Goal: Information Seeking & Learning: Learn about a topic

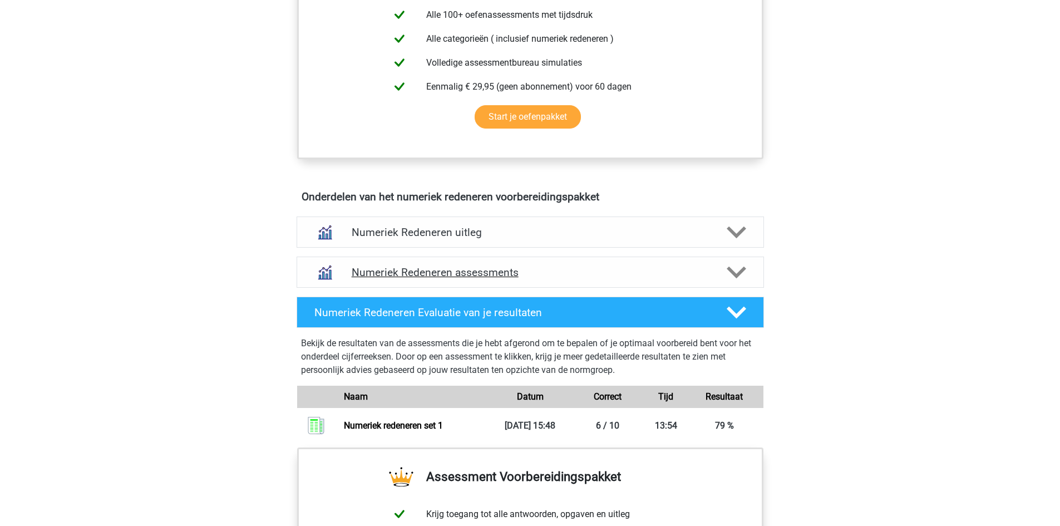
scroll to position [612, 0]
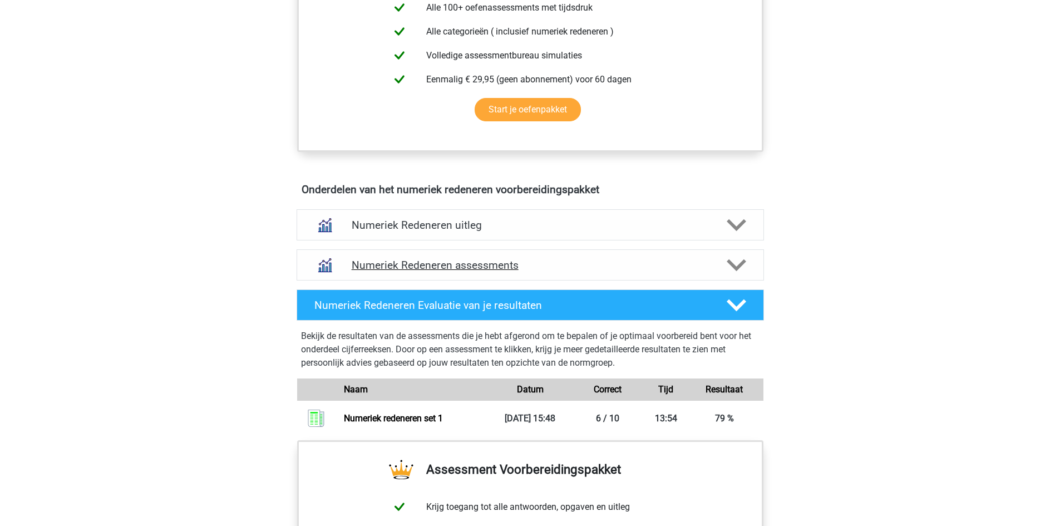
click at [727, 264] on icon at bounding box center [736, 265] width 19 height 19
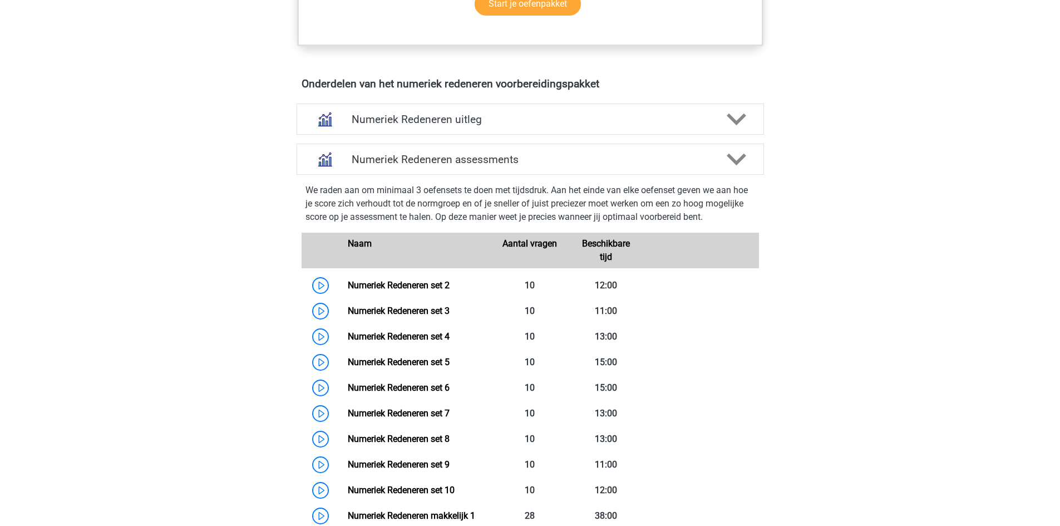
scroll to position [835, 0]
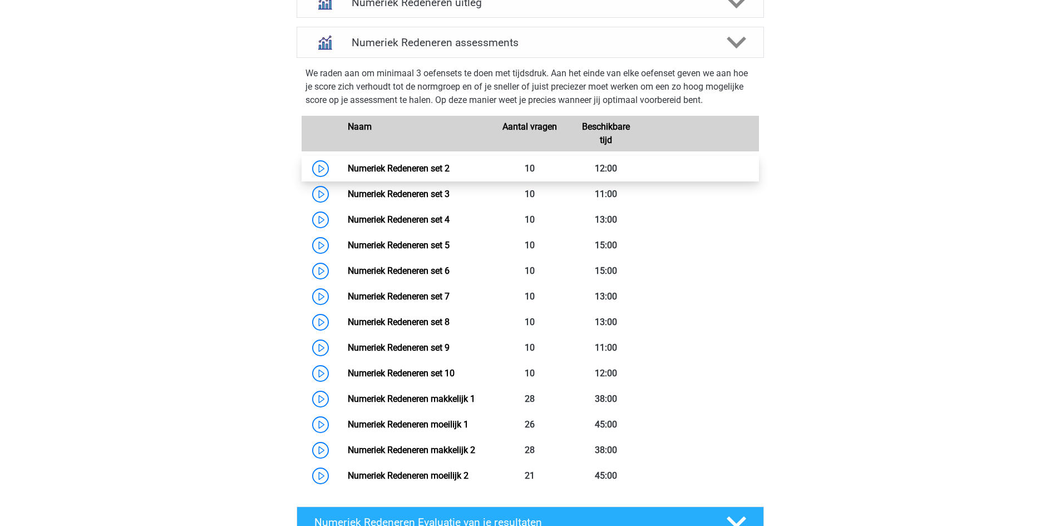
click at [348, 167] on link "Numeriek Redeneren set 2" at bounding box center [399, 168] width 102 height 11
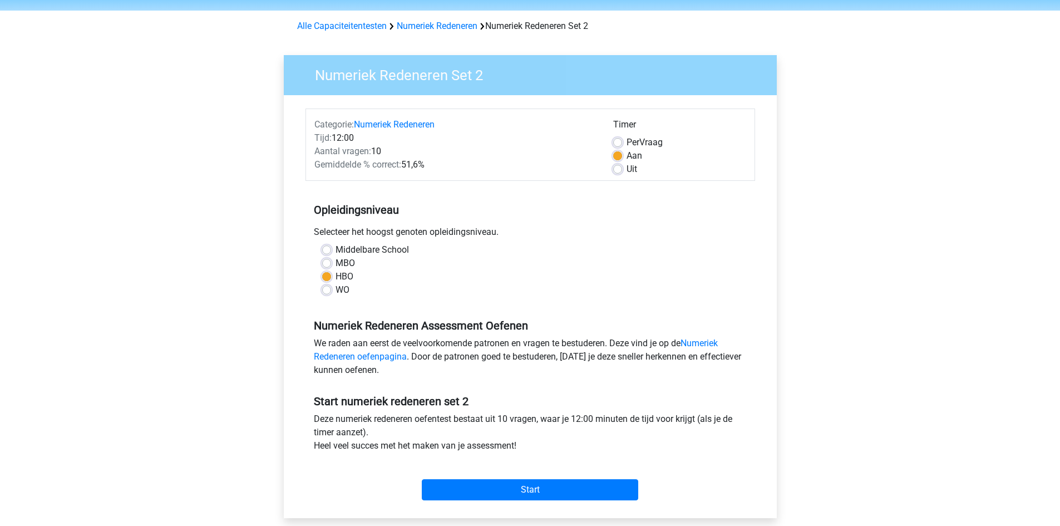
scroll to position [56, 0]
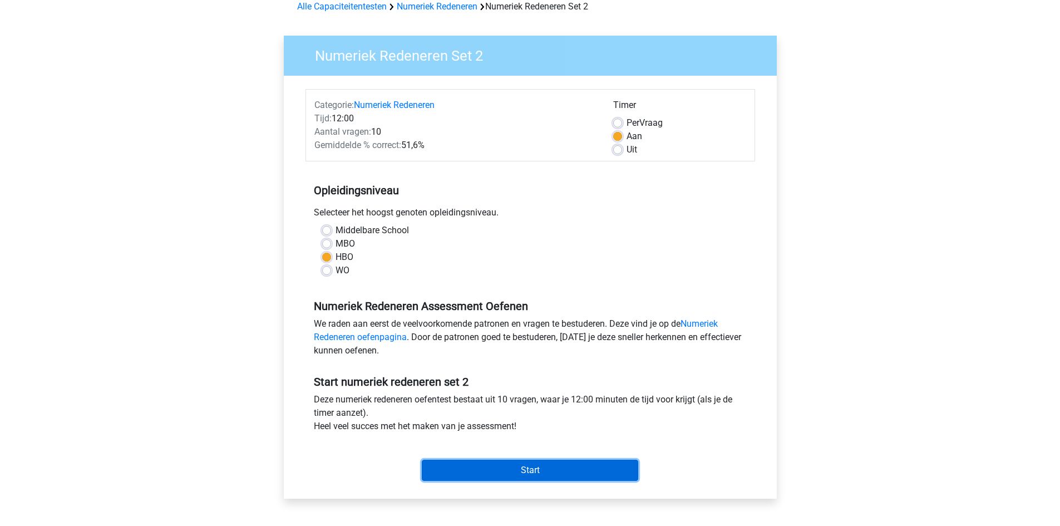
click at [574, 469] on input "Start" at bounding box center [530, 470] width 217 height 21
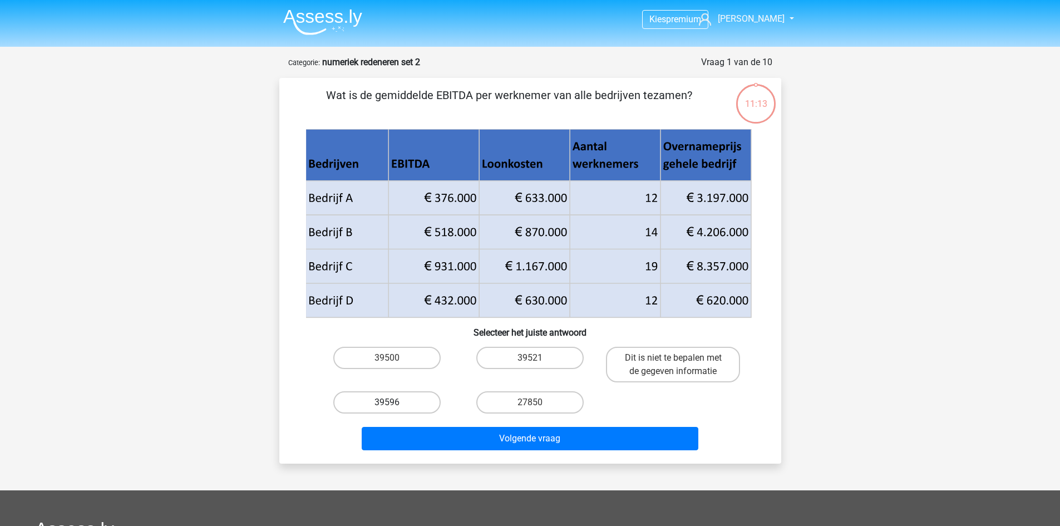
click at [386, 408] on label "39596" at bounding box center [386, 402] width 107 height 22
click at [387, 408] on input "39596" at bounding box center [390, 405] width 7 height 7
radio input "true"
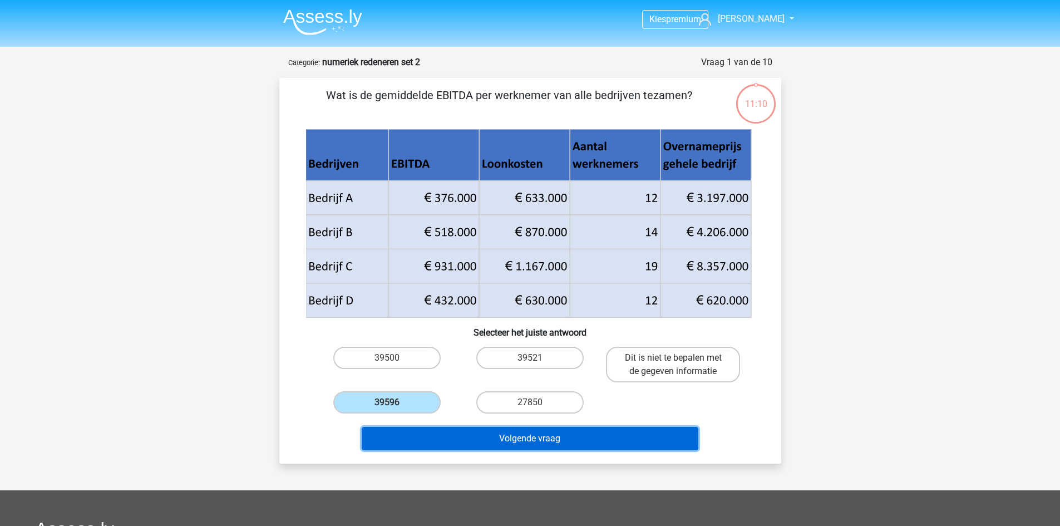
click at [589, 441] on button "Volgende vraag" at bounding box center [530, 438] width 337 height 23
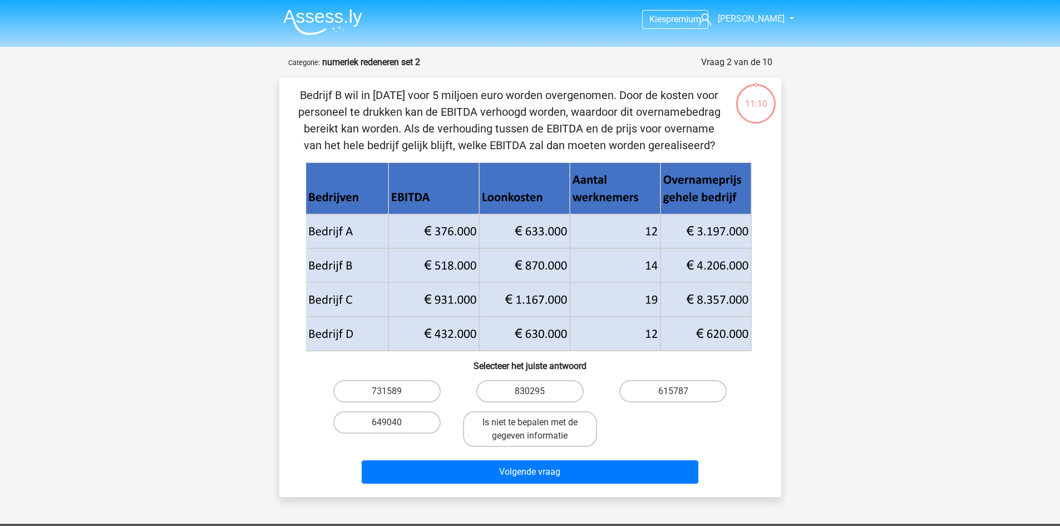
scroll to position [56, 0]
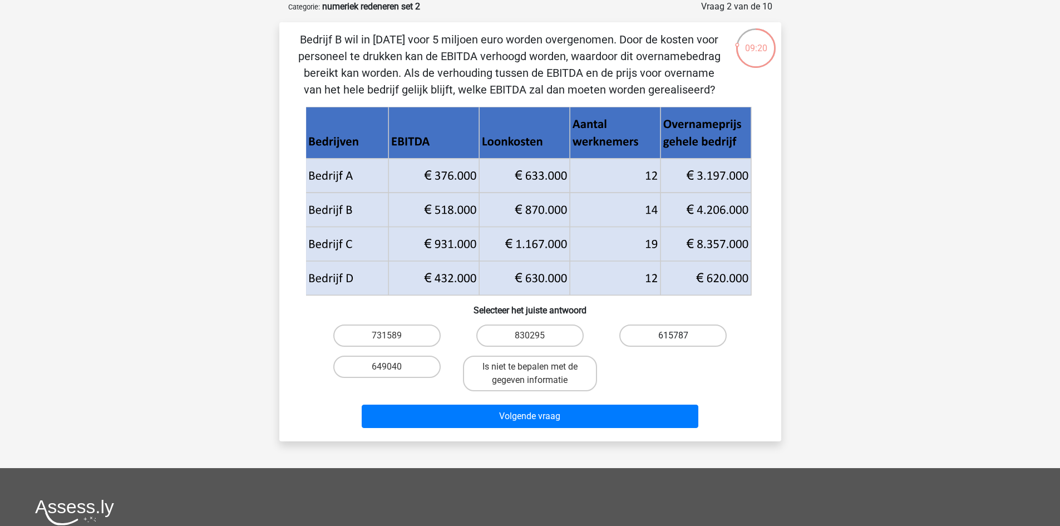
click at [687, 339] on label "615787" at bounding box center [673, 336] width 107 height 22
click at [681, 339] on input "615787" at bounding box center [677, 339] width 7 height 7
radio input "true"
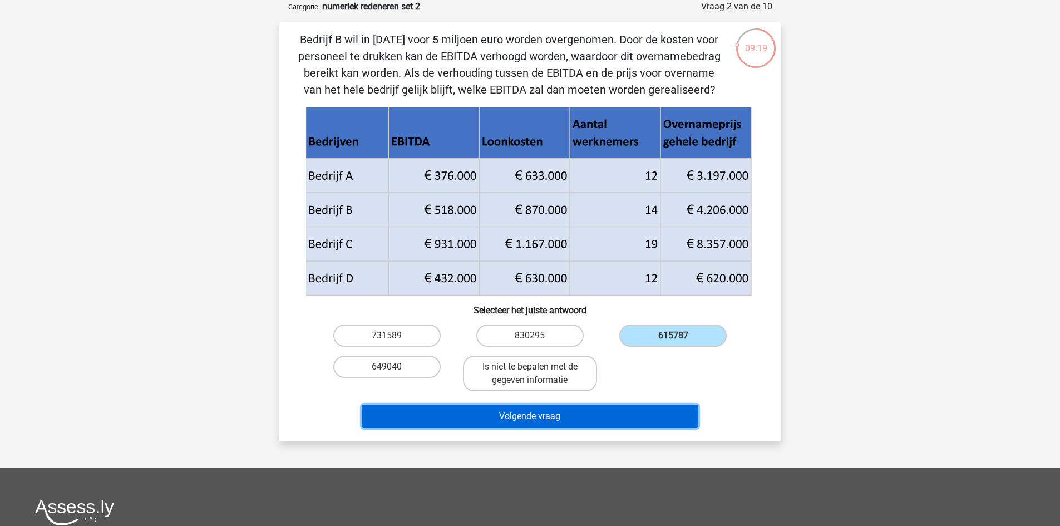
click at [601, 418] on button "Volgende vraag" at bounding box center [530, 416] width 337 height 23
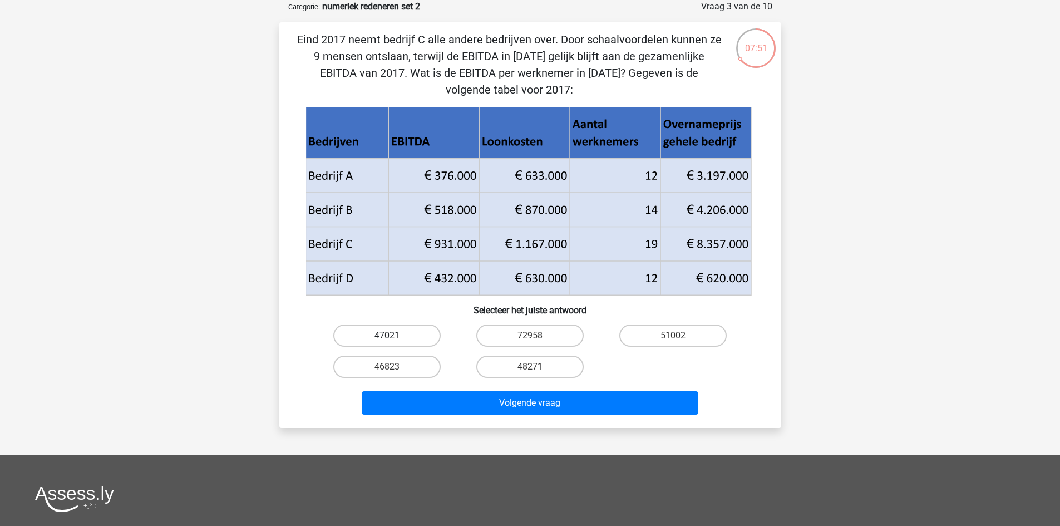
click at [412, 339] on label "47021" at bounding box center [386, 336] width 107 height 22
click at [394, 339] on input "47021" at bounding box center [390, 339] width 7 height 7
radio input "true"
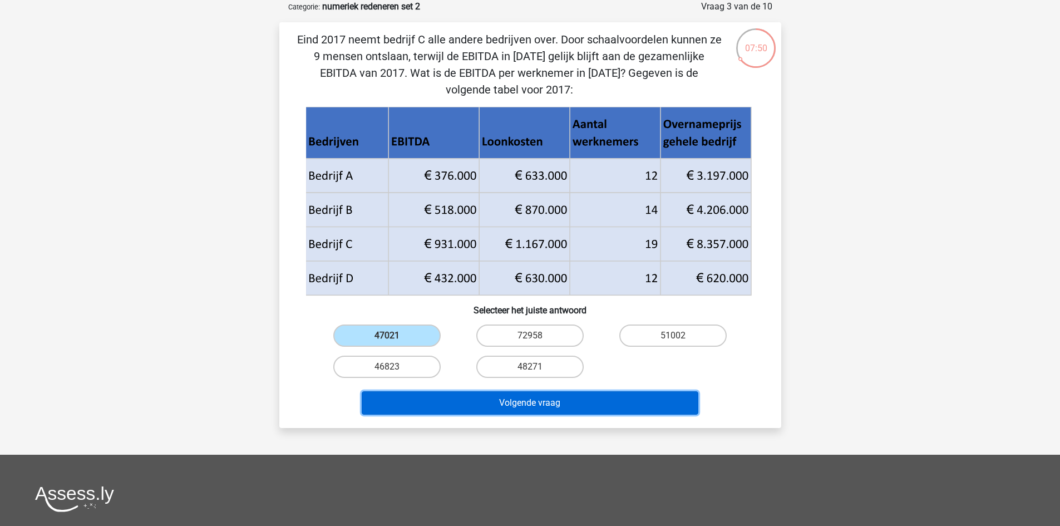
click at [613, 406] on button "Volgende vraag" at bounding box center [530, 402] width 337 height 23
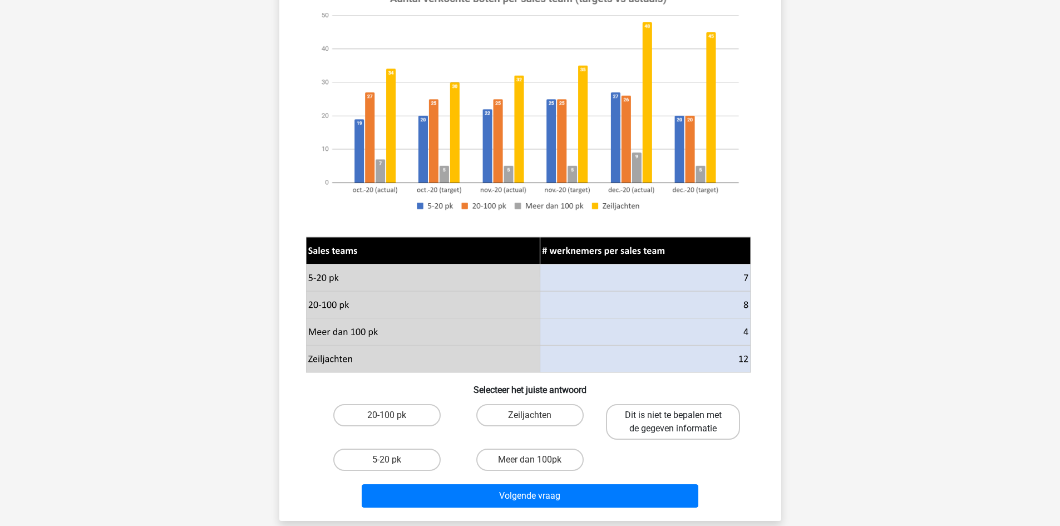
scroll to position [167, 0]
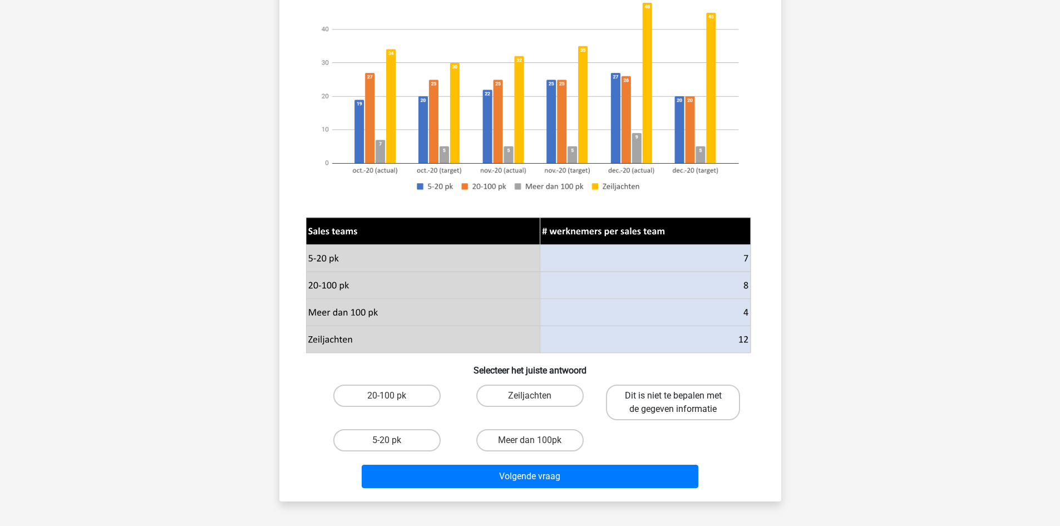
click at [665, 404] on label "Dit is niet te bepalen met de gegeven informatie" at bounding box center [673, 403] width 134 height 36
click at [674, 403] on input "Dit is niet te bepalen met de gegeven informatie" at bounding box center [677, 399] width 7 height 7
radio input "true"
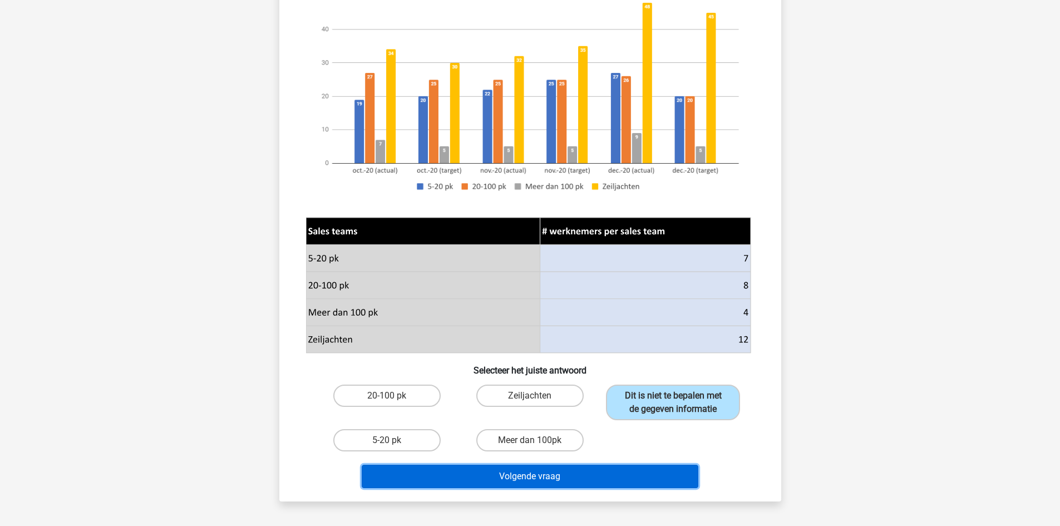
click at [593, 478] on button "Volgende vraag" at bounding box center [530, 476] width 337 height 23
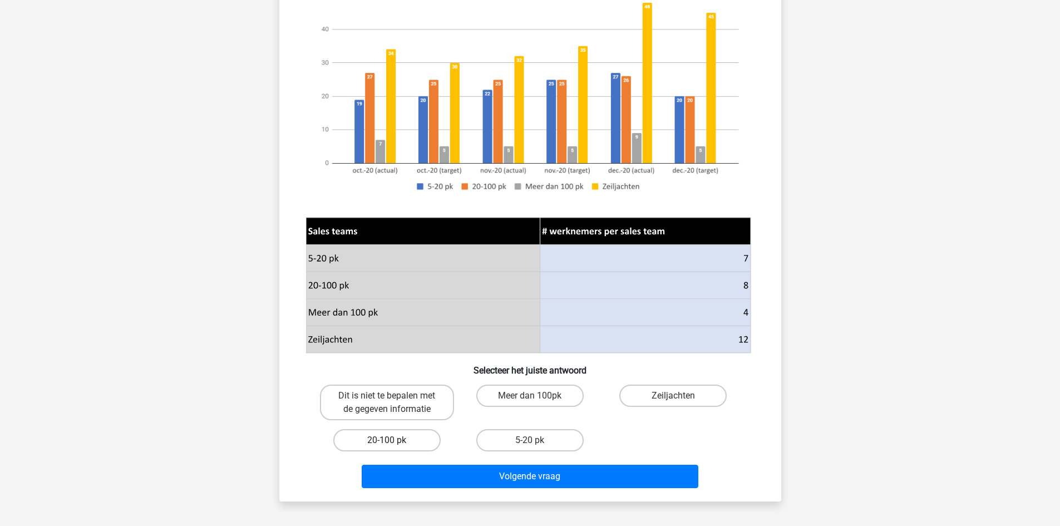
click at [401, 443] on label "20-100 pk" at bounding box center [386, 440] width 107 height 22
click at [394, 443] on input "20-100 pk" at bounding box center [390, 443] width 7 height 7
radio input "true"
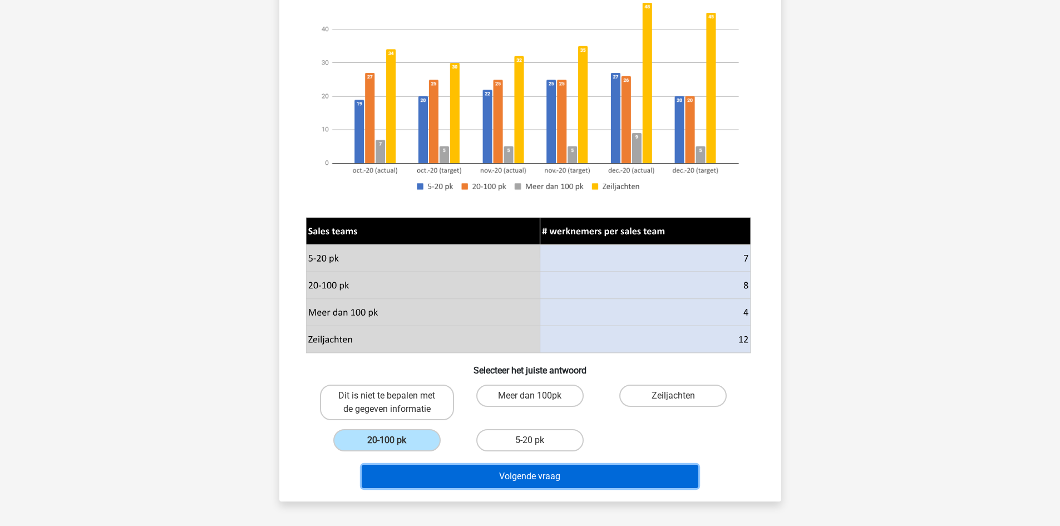
click at [533, 477] on button "Volgende vraag" at bounding box center [530, 476] width 337 height 23
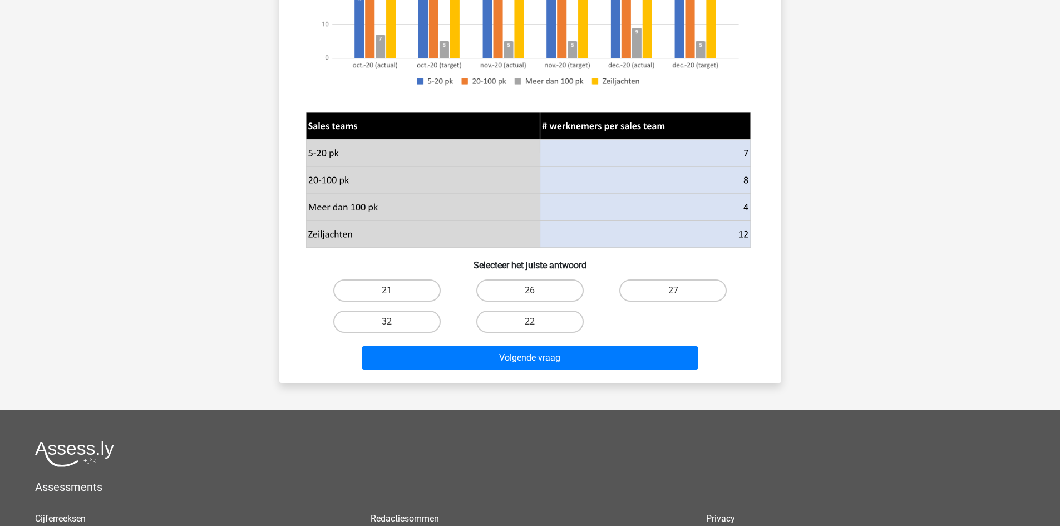
scroll to position [278, 0]
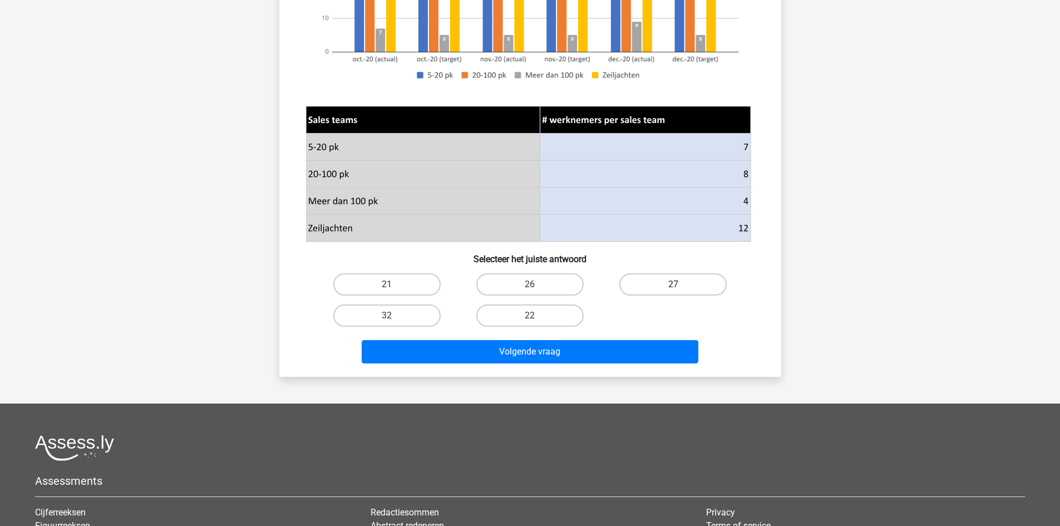
click at [665, 283] on label "27" at bounding box center [673, 284] width 107 height 22
click at [674, 284] on input "27" at bounding box center [677, 287] width 7 height 7
radio input "true"
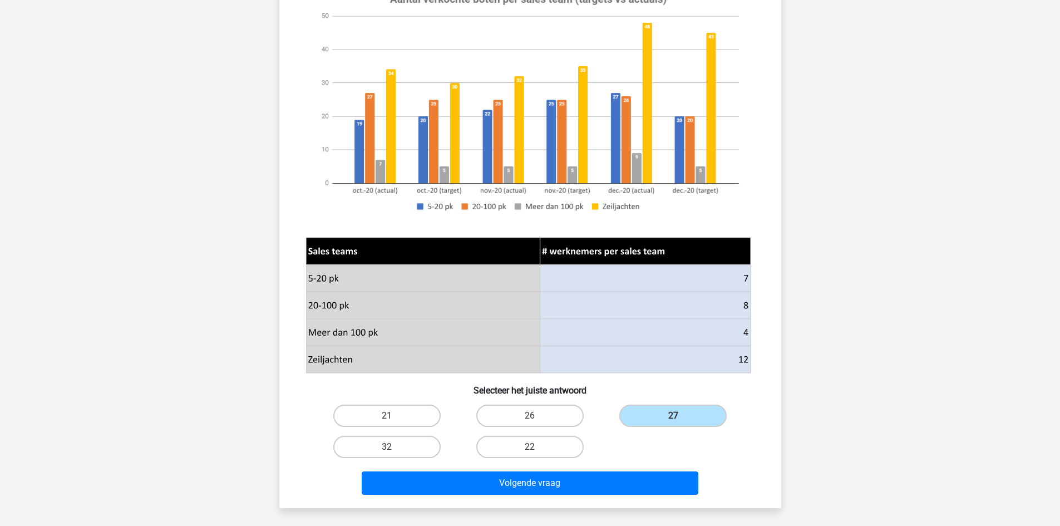
scroll to position [167, 0]
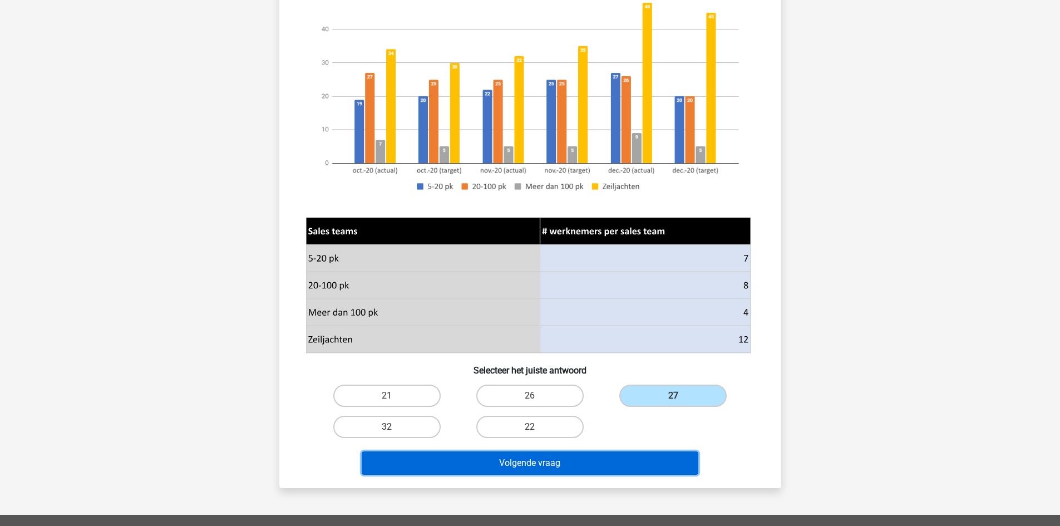
click at [608, 463] on button "Volgende vraag" at bounding box center [530, 462] width 337 height 23
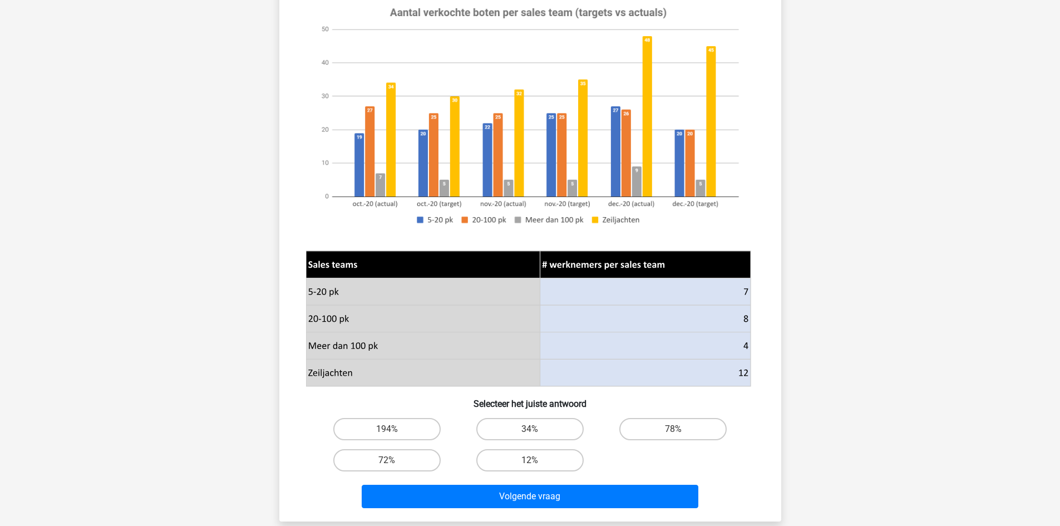
click at [675, 435] on input "78%" at bounding box center [677, 432] width 7 height 7
radio input "true"
click at [676, 435] on input "78%" at bounding box center [677, 432] width 7 height 7
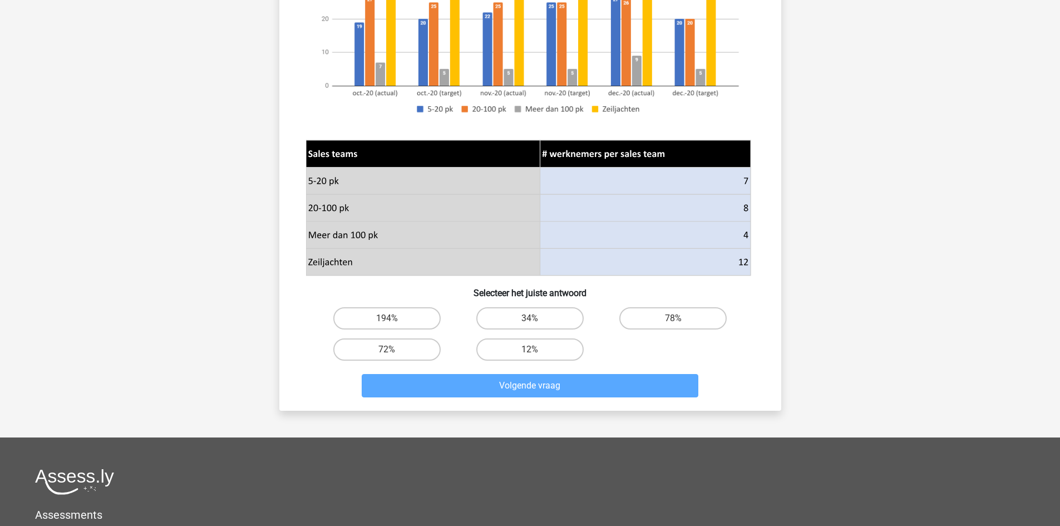
scroll to position [278, 0]
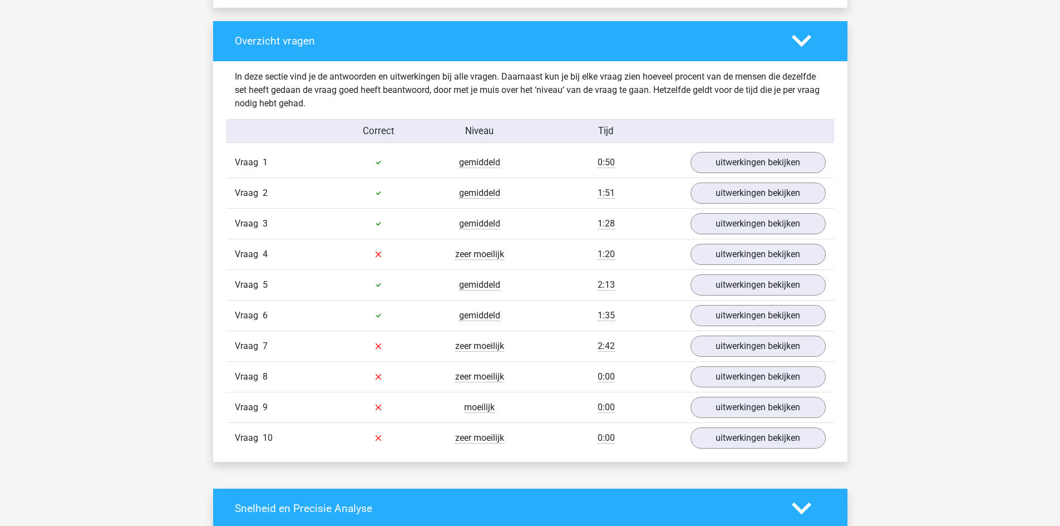
scroll to position [835, 0]
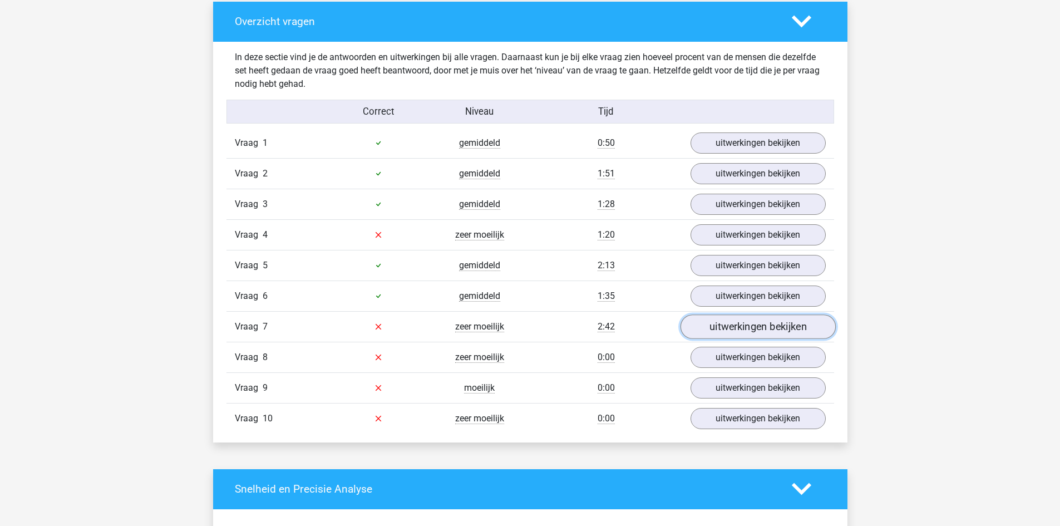
click at [730, 325] on link "uitwerkingen bekijken" at bounding box center [757, 327] width 155 height 24
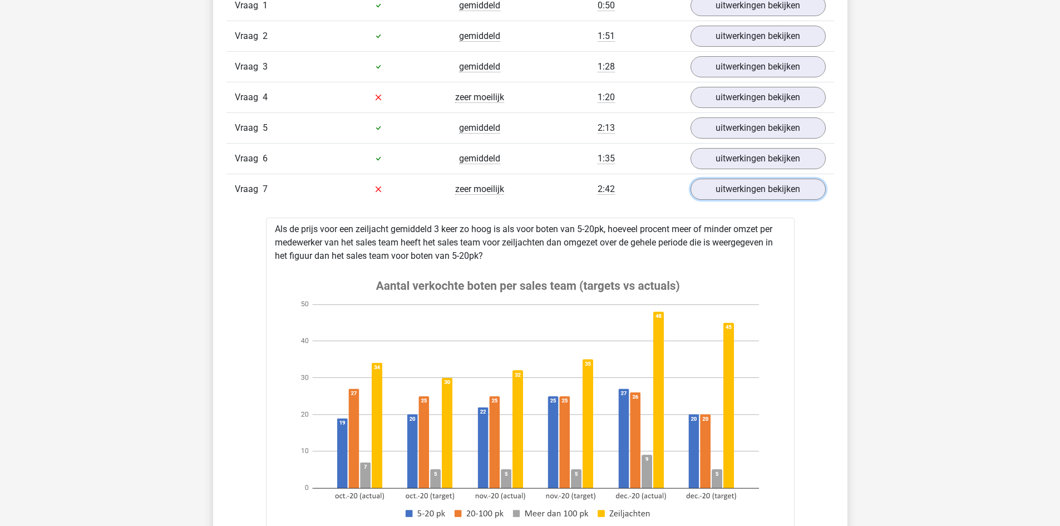
scroll to position [946, 0]
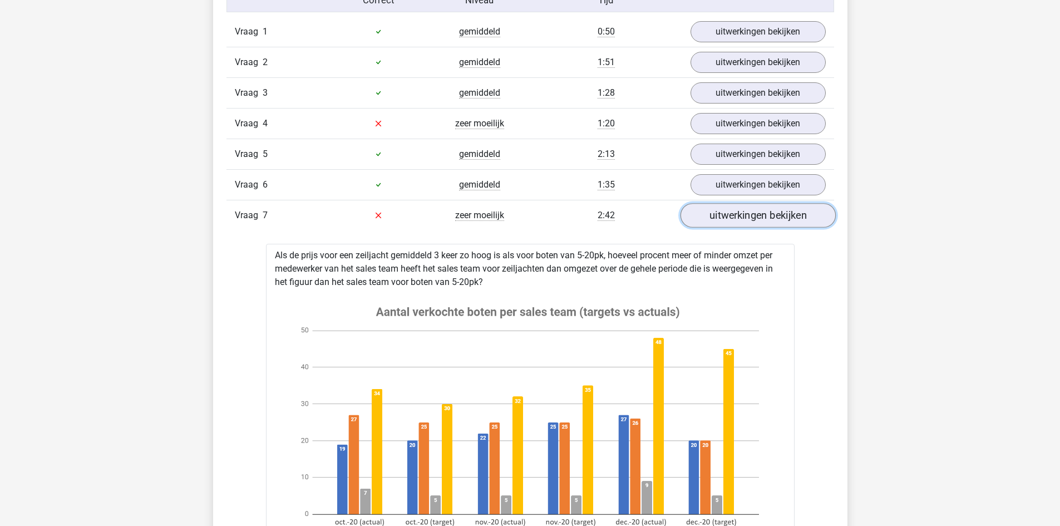
click at [745, 209] on link "uitwerkingen bekijken" at bounding box center [757, 215] width 155 height 24
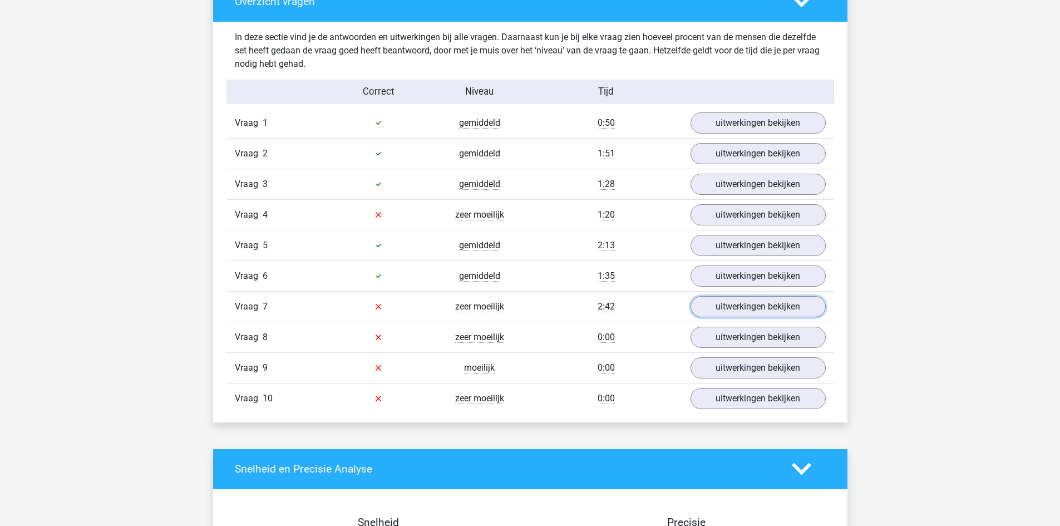
scroll to position [835, 0]
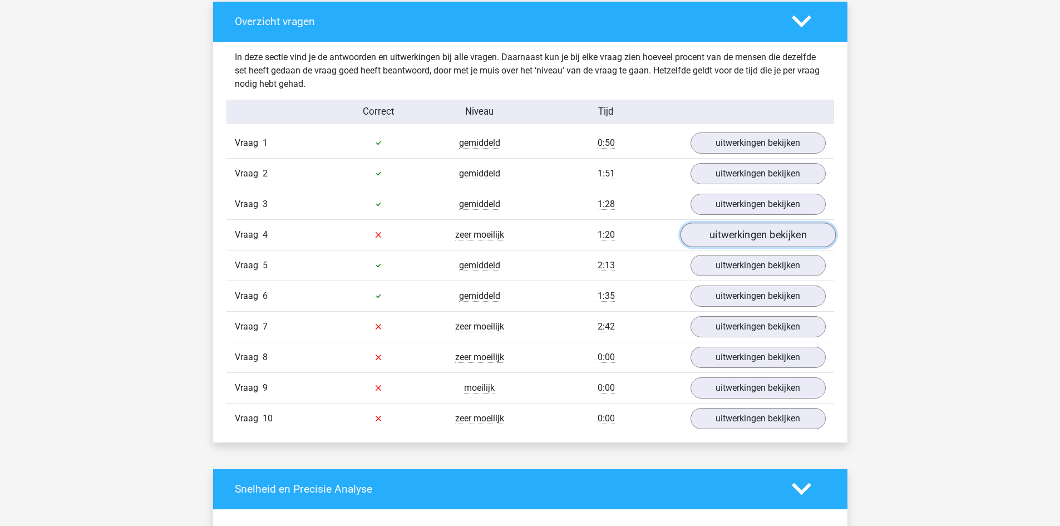
click at [735, 242] on link "uitwerkingen bekijken" at bounding box center [757, 235] width 155 height 24
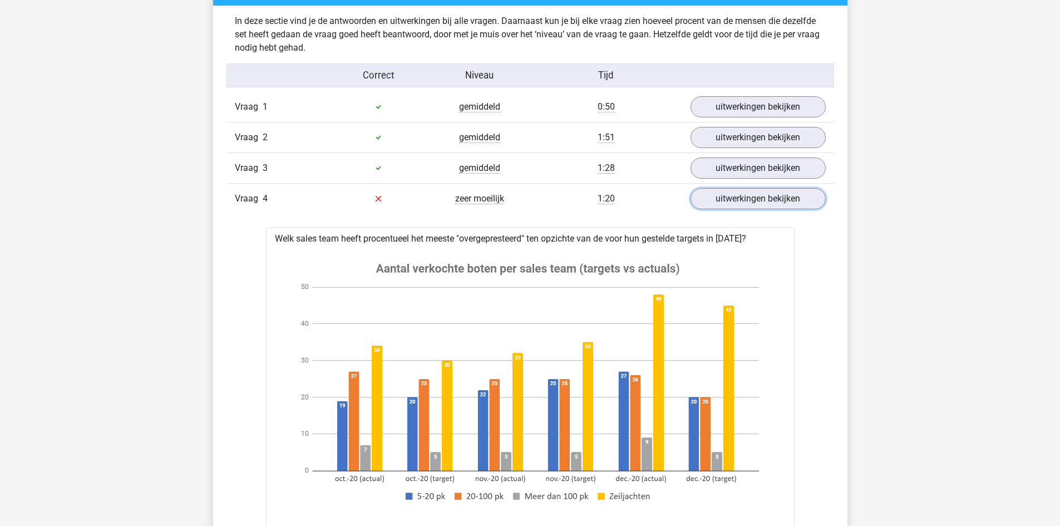
scroll to position [891, 0]
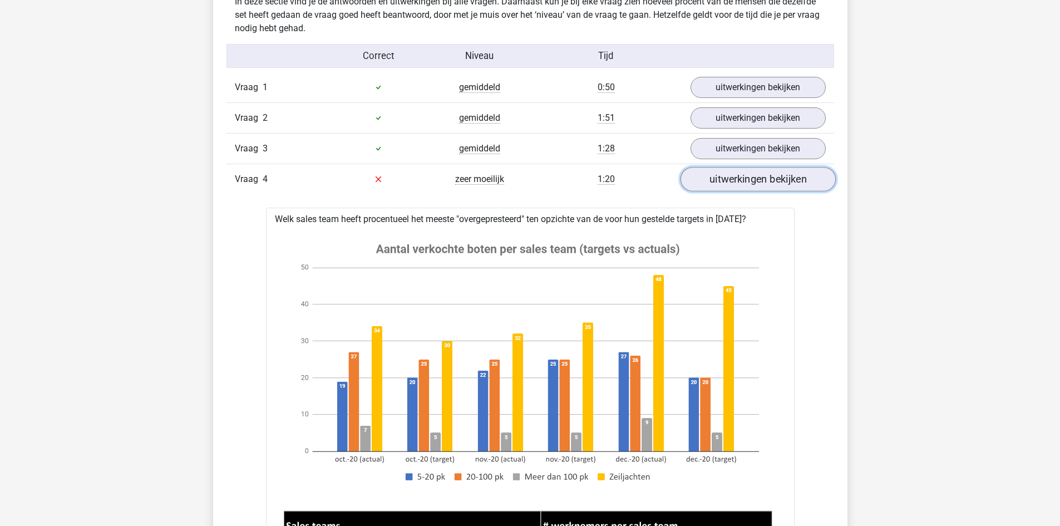
click at [749, 182] on link "uitwerkingen bekijken" at bounding box center [757, 179] width 155 height 24
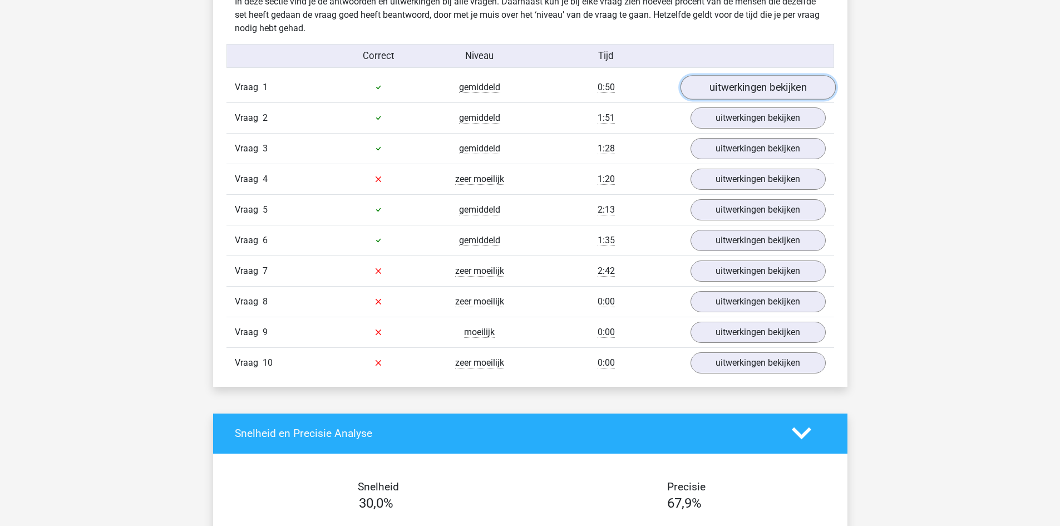
click at [778, 91] on link "uitwerkingen bekijken" at bounding box center [757, 87] width 155 height 24
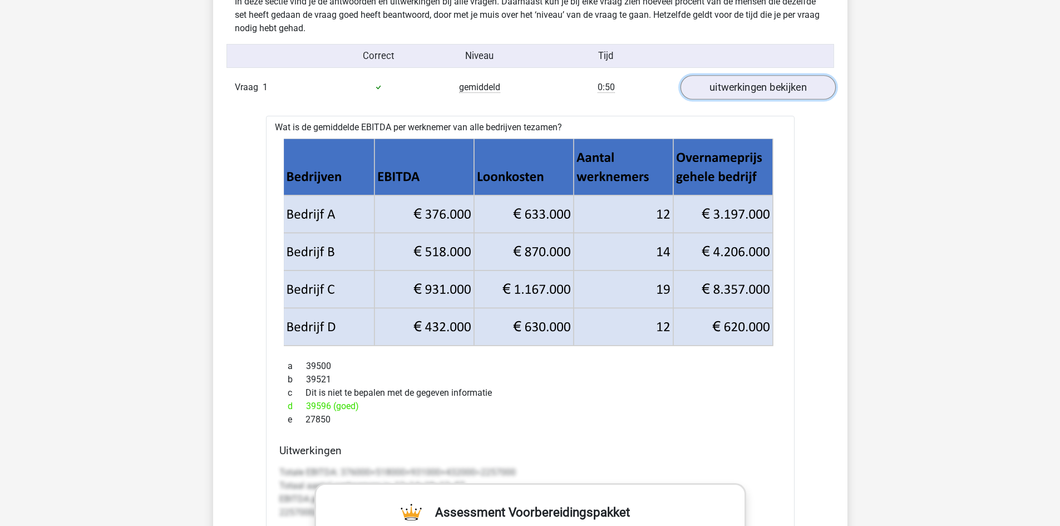
click at [782, 90] on link "uitwerkingen bekijken" at bounding box center [757, 87] width 155 height 24
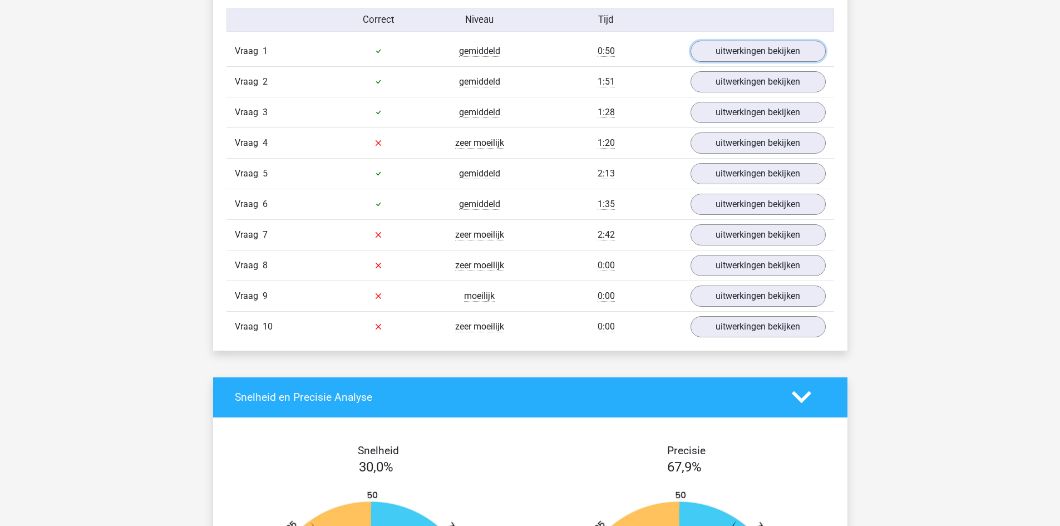
scroll to position [946, 0]
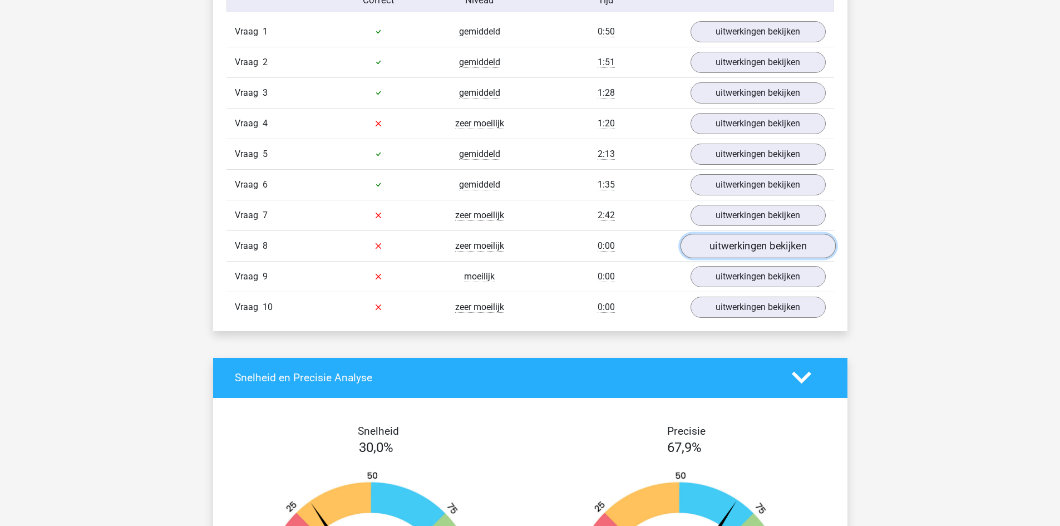
click at [725, 243] on link "uitwerkingen bekijken" at bounding box center [757, 246] width 155 height 24
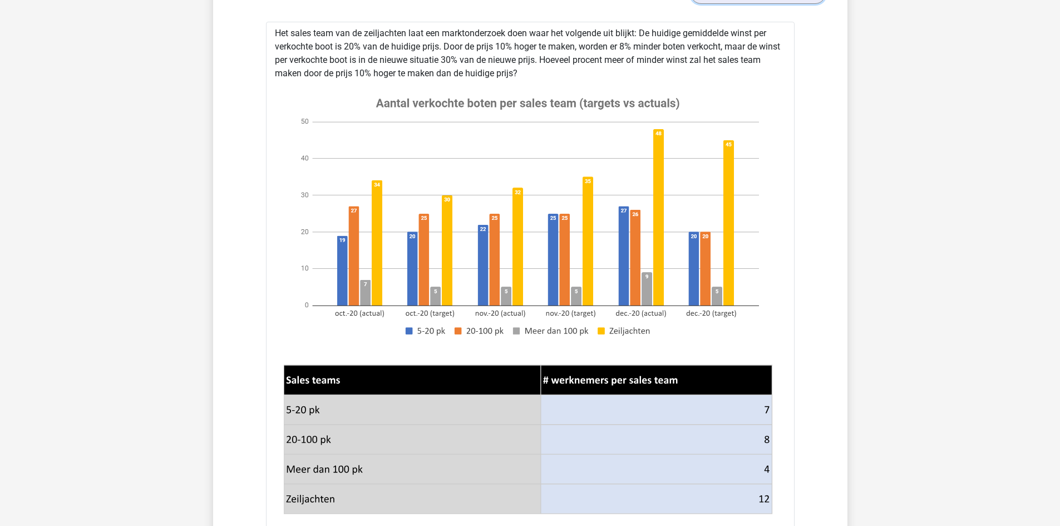
scroll to position [1191, 0]
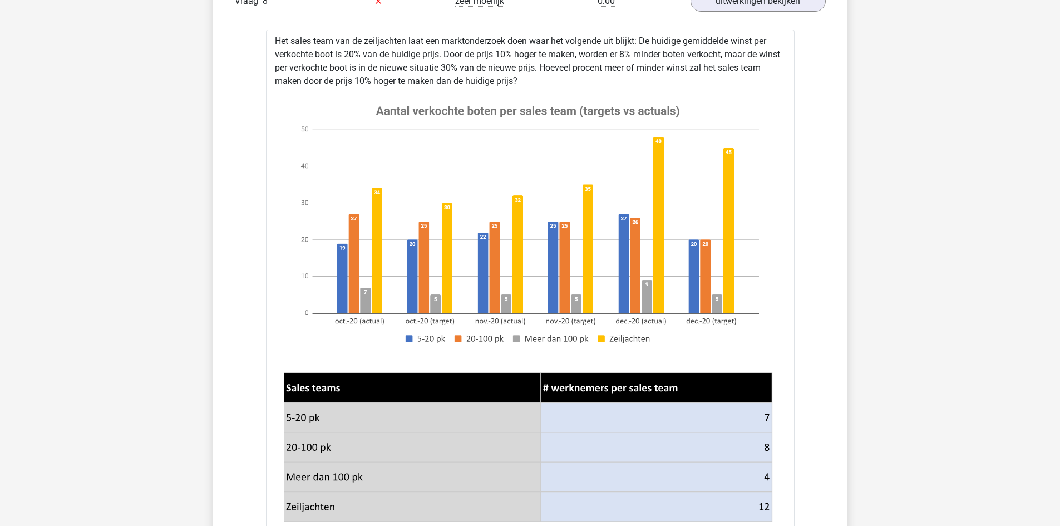
drag, startPoint x: 276, startPoint y: 36, endPoint x: 538, endPoint y: 84, distance: 267.1
click at [538, 84] on div "Het sales team van de zeiljachten laat een marktonderzoek doen waar het volgend…" at bounding box center [530, 528] width 529 height 996
copy div "Het sales team van de zeiljachten laat een marktonderzoek doen waar het volgend…"
click at [230, 298] on div "In deze sectie vind je de antwoorden en uitwerkingen bij alle vragen. Daarnaast…" at bounding box center [531, 397] width 618 height 1424
click at [232, 119] on div "In deze sectie vind je de antwoorden en uitwerkingen bij alle vragen. Daarnaast…" at bounding box center [531, 397] width 618 height 1424
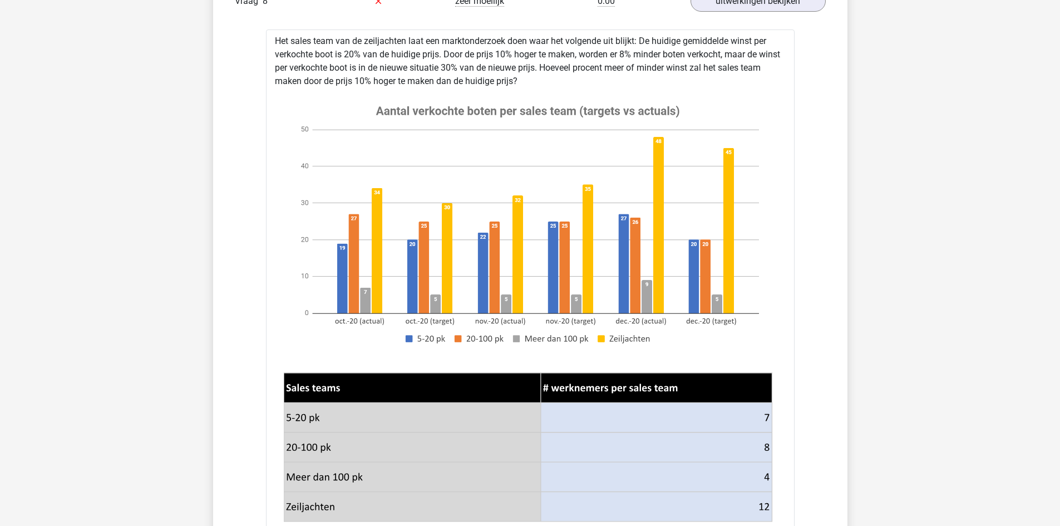
drag, startPoint x: 537, startPoint y: 85, endPoint x: 272, endPoint y: 31, distance: 270.5
click at [272, 31] on div "Het sales team van de zeiljachten laat een marktonderzoek doen waar het volgend…" at bounding box center [530, 528] width 529 height 996
copy div "Het sales team van de zeiljachten laat een marktonderzoek doen waar het volgend…"
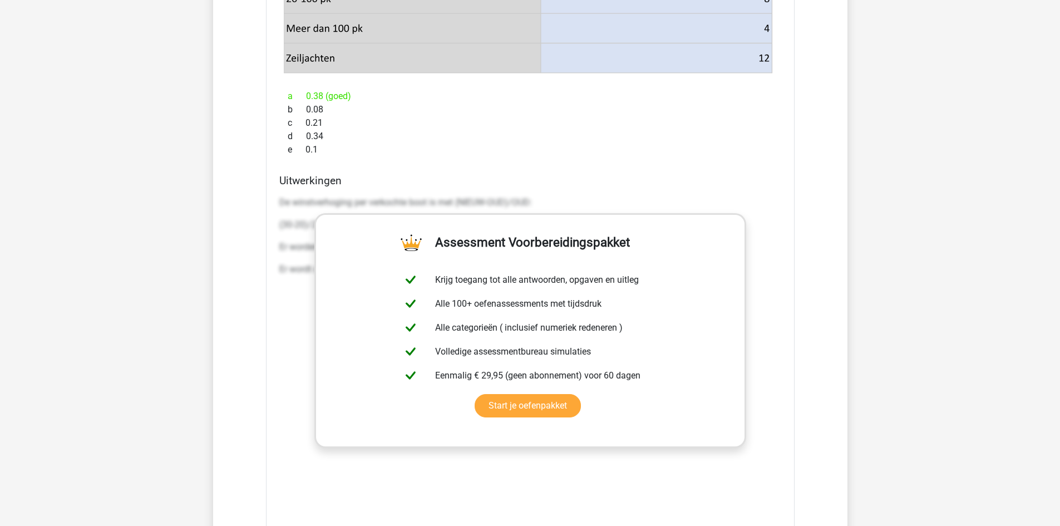
scroll to position [1581, 0]
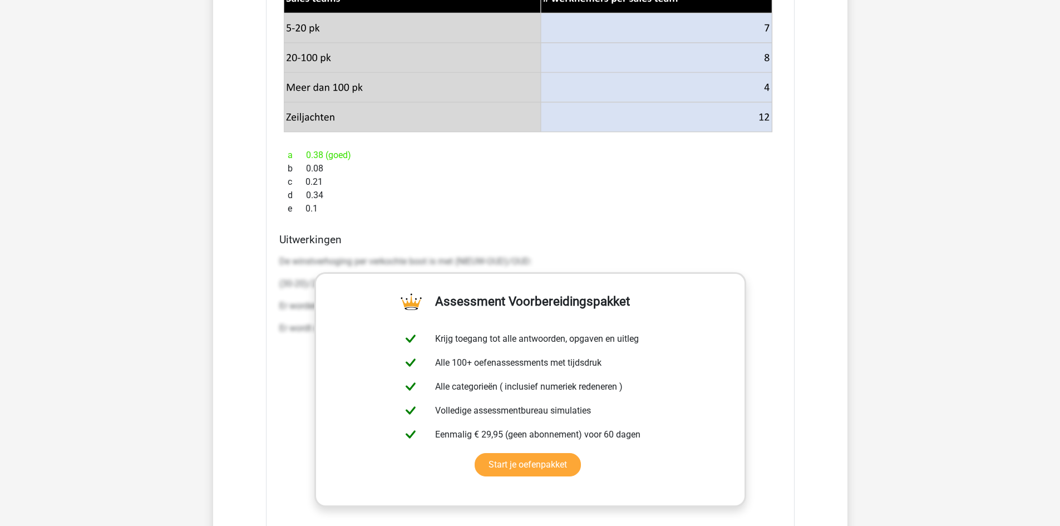
drag, startPoint x: 307, startPoint y: 151, endPoint x: 368, endPoint y: 160, distance: 61.3
click at [368, 160] on div "a 0.38 (goed)" at bounding box center [530, 155] width 502 height 13
click at [424, 196] on div "d 0.34" at bounding box center [530, 195] width 502 height 13
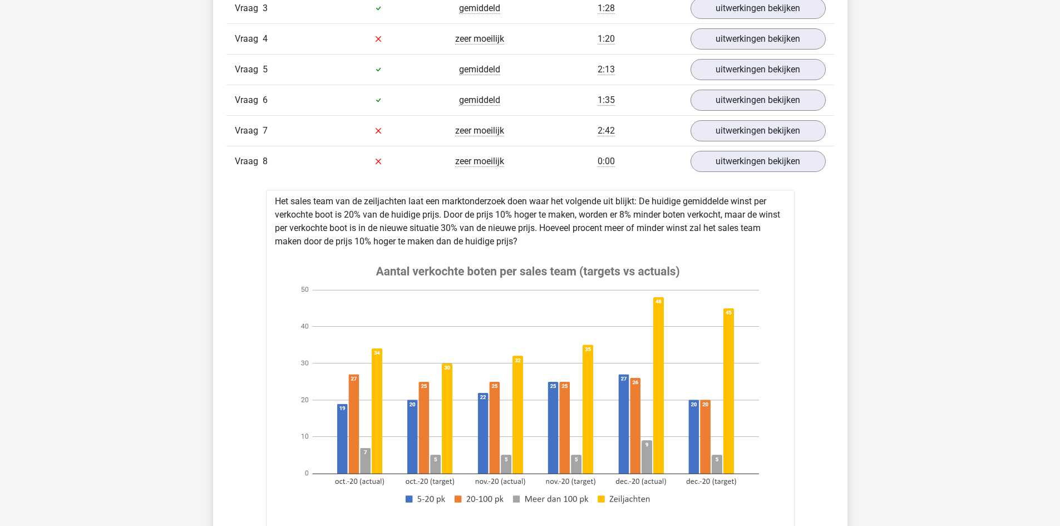
scroll to position [969, 0]
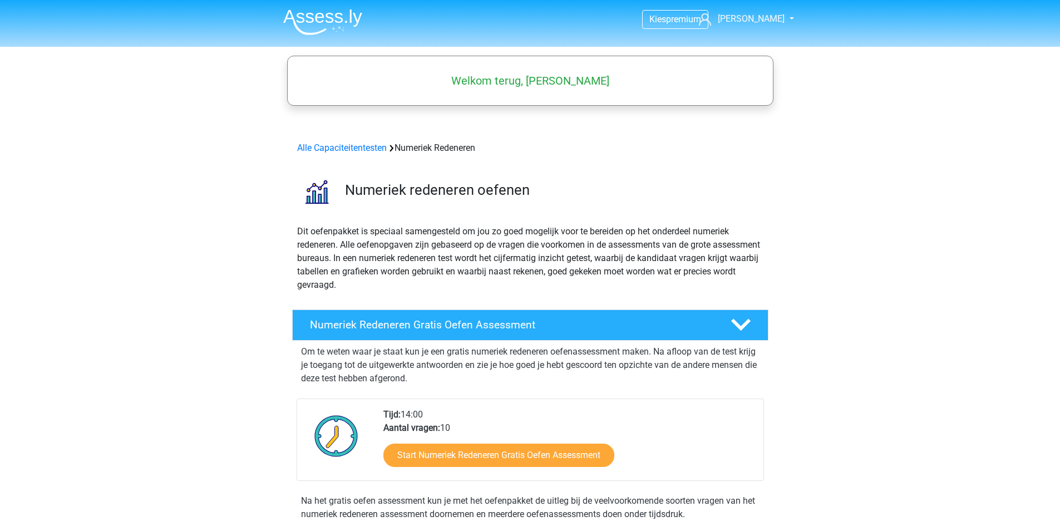
click at [426, 146] on div "Alle Capaciteitentesten Numeriek Redeneren" at bounding box center [530, 147] width 475 height 13
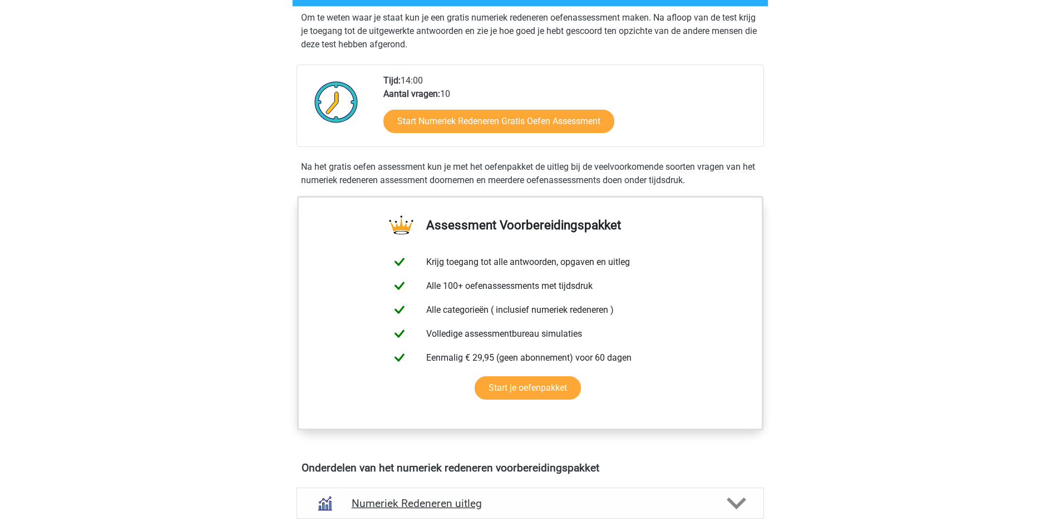
scroll to position [612, 0]
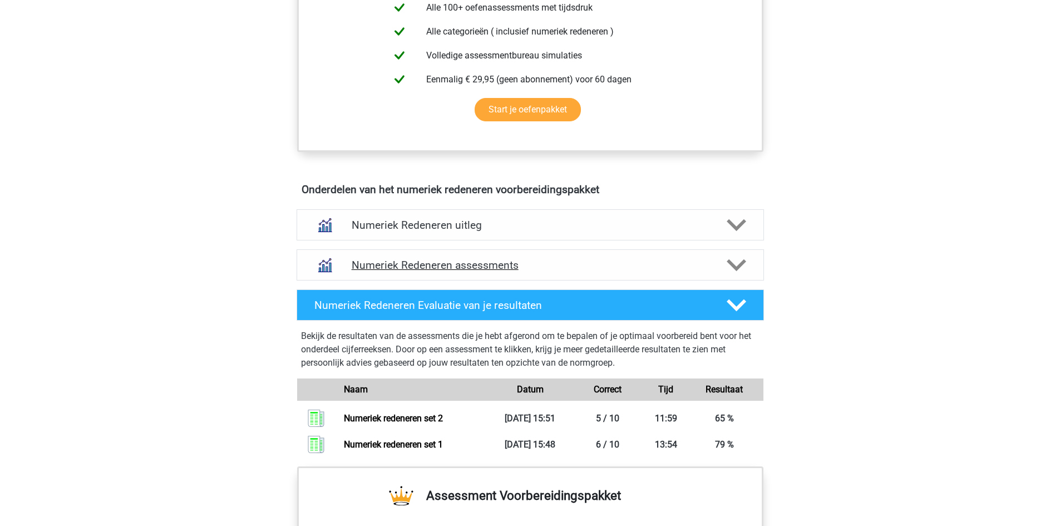
click at [735, 263] on icon at bounding box center [736, 265] width 19 height 19
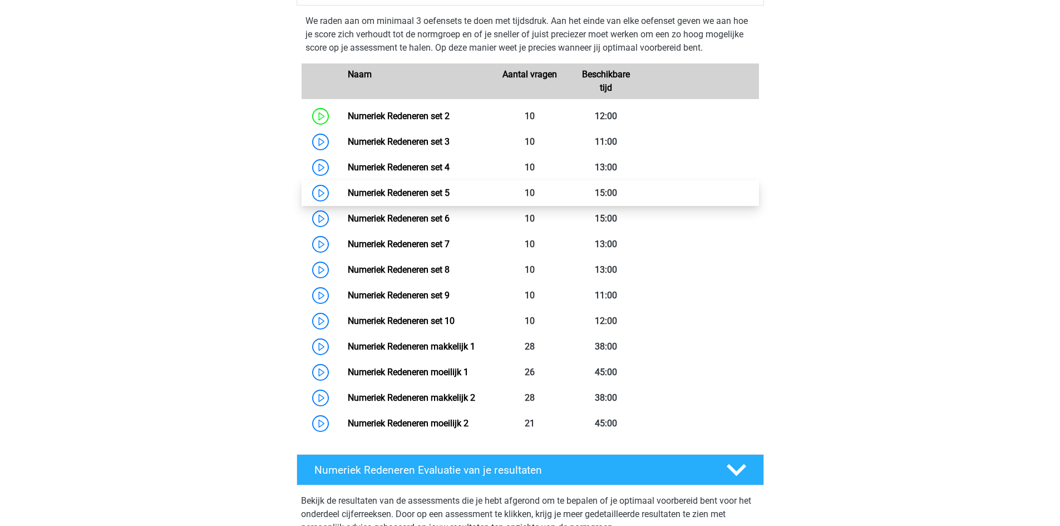
scroll to position [891, 0]
